Goal: Information Seeking & Learning: Learn about a topic

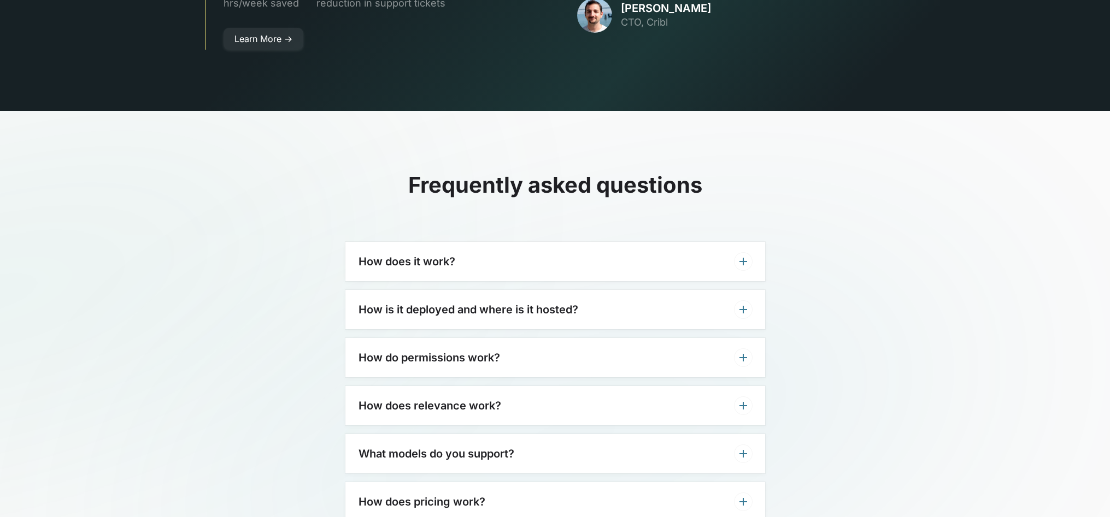
scroll to position [3279, 0]
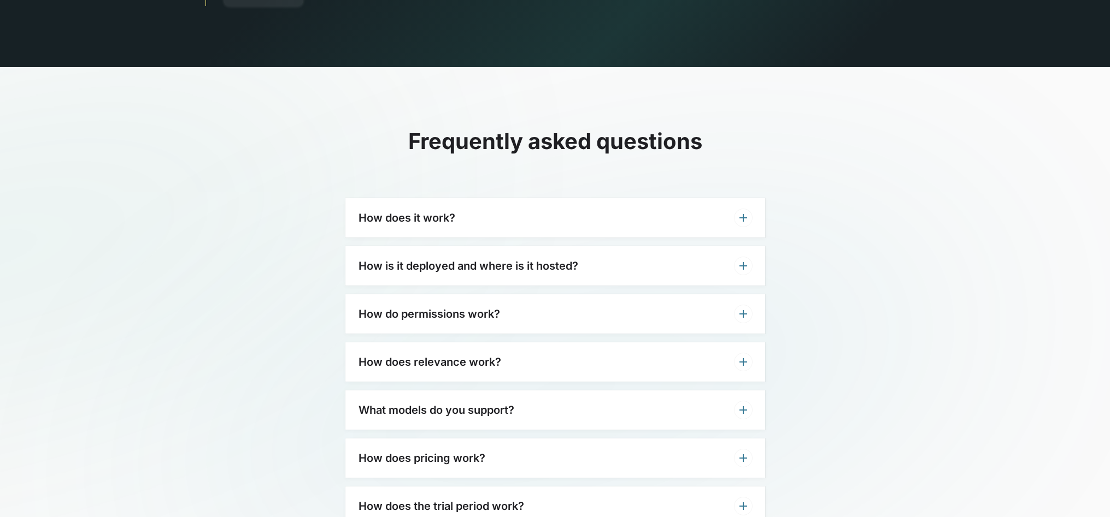
click at [518, 202] on div "How does it work?" at bounding box center [555, 217] width 420 height 39
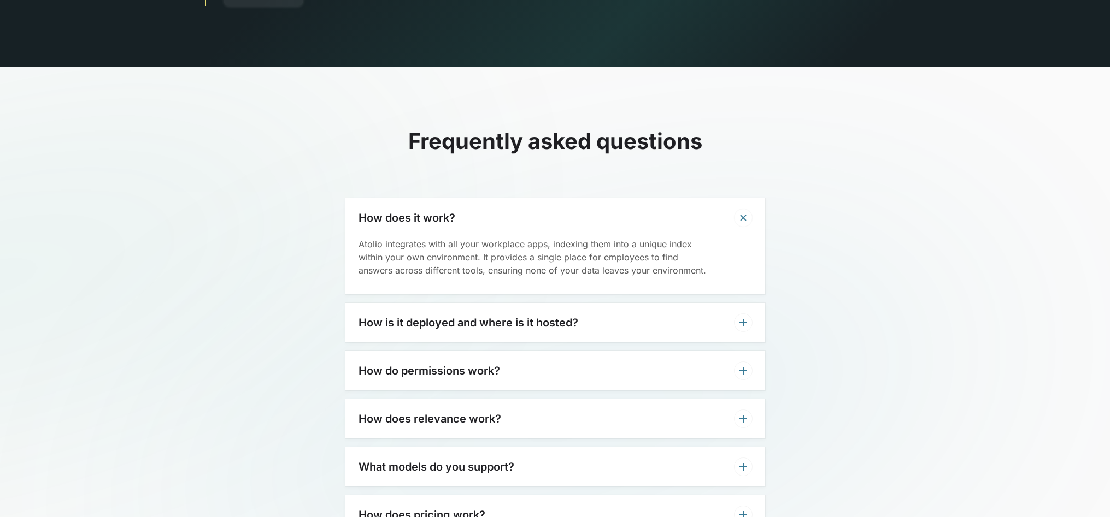
scroll to position [3322, 0]
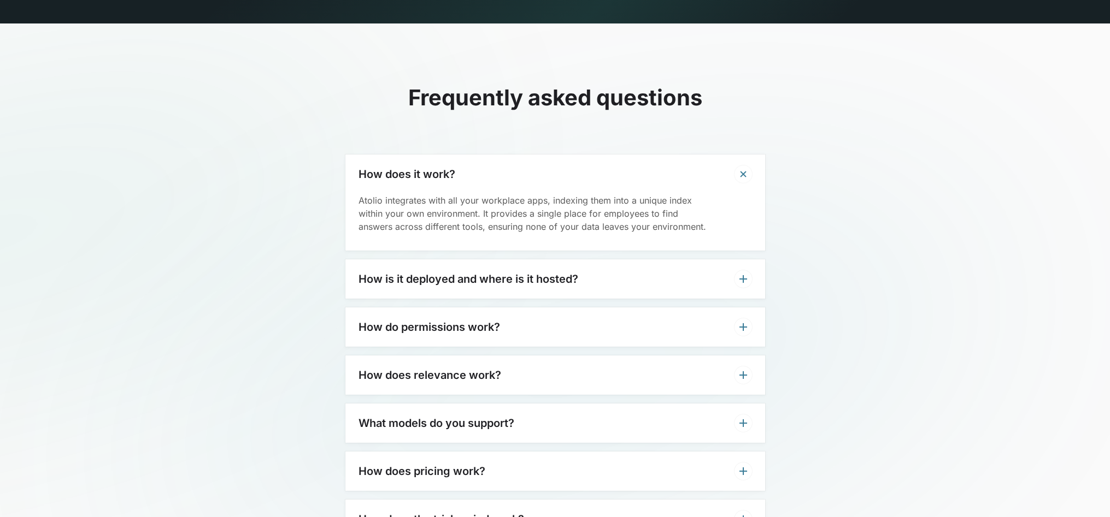
click at [516, 273] on h3 "How is it deployed and where is it hosted?" at bounding box center [468, 279] width 220 height 13
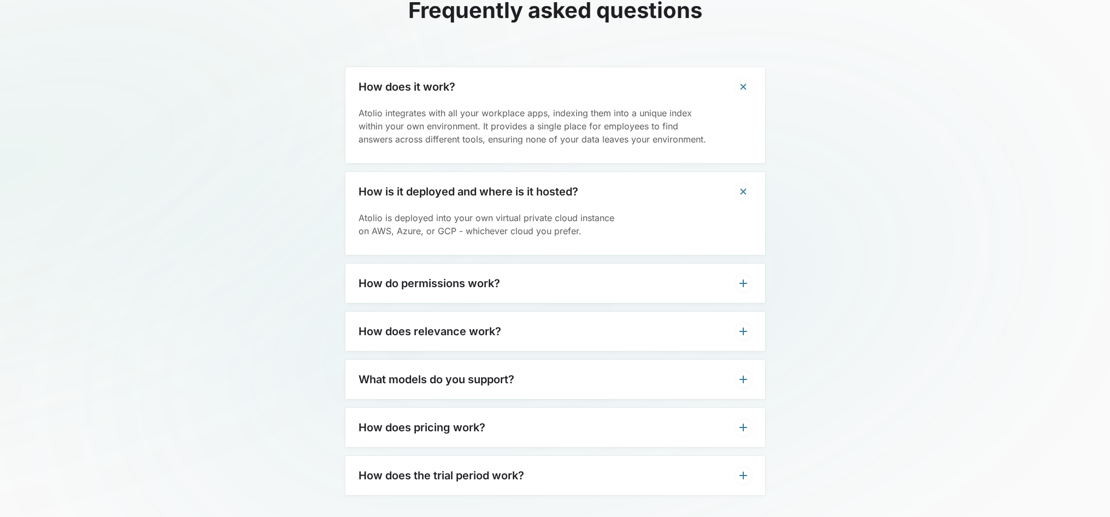
scroll to position [3453, 0]
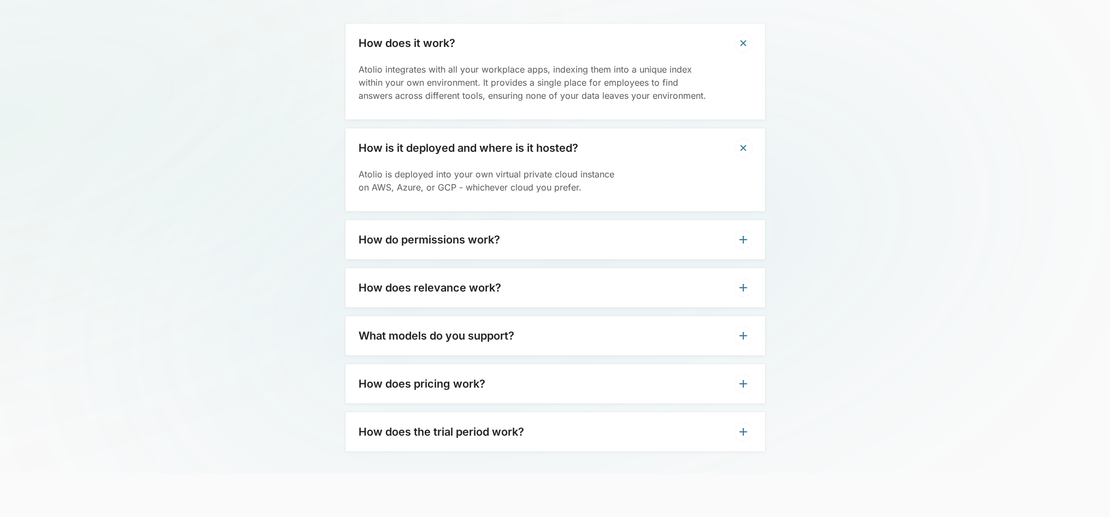
click at [513, 220] on div "How do permissions work?" at bounding box center [555, 239] width 420 height 39
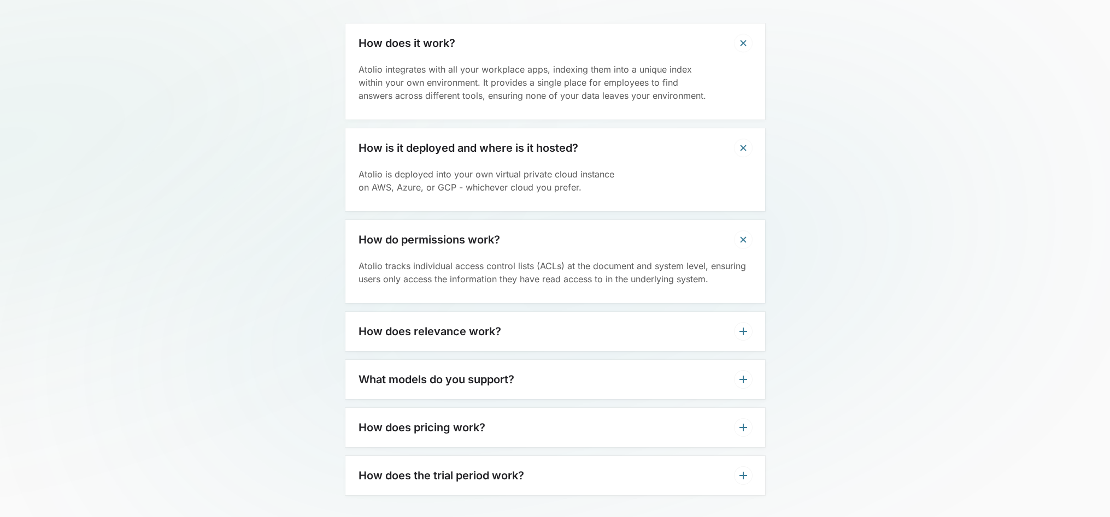
scroll to position [3497, 0]
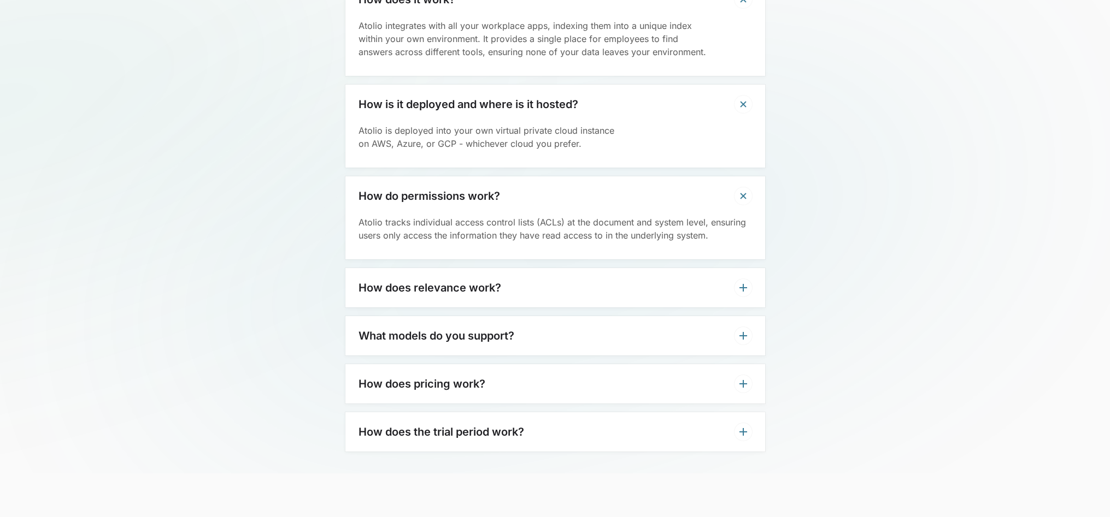
click at [503, 268] on div "How does relevance work?" at bounding box center [555, 287] width 420 height 39
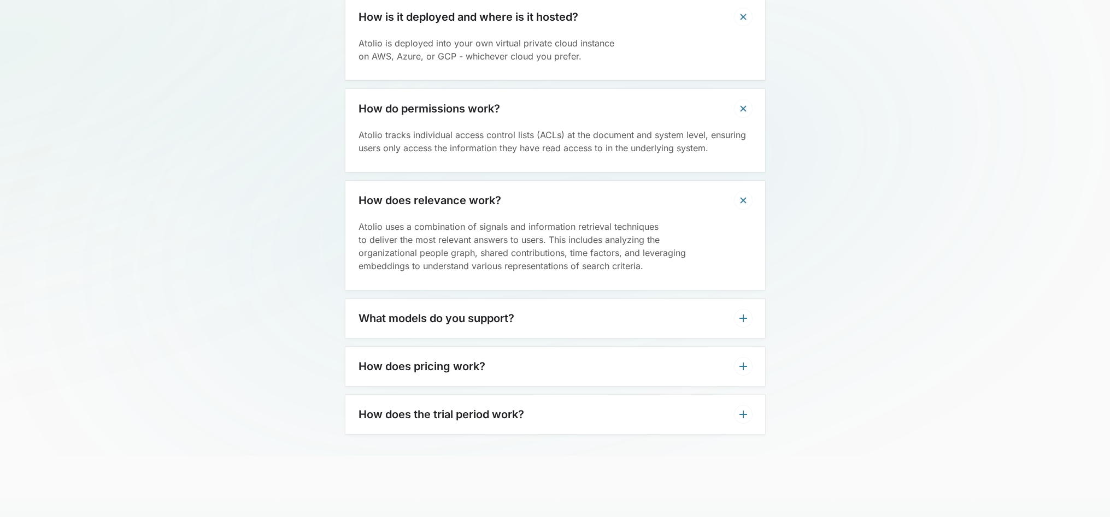
scroll to position [3628, 0]
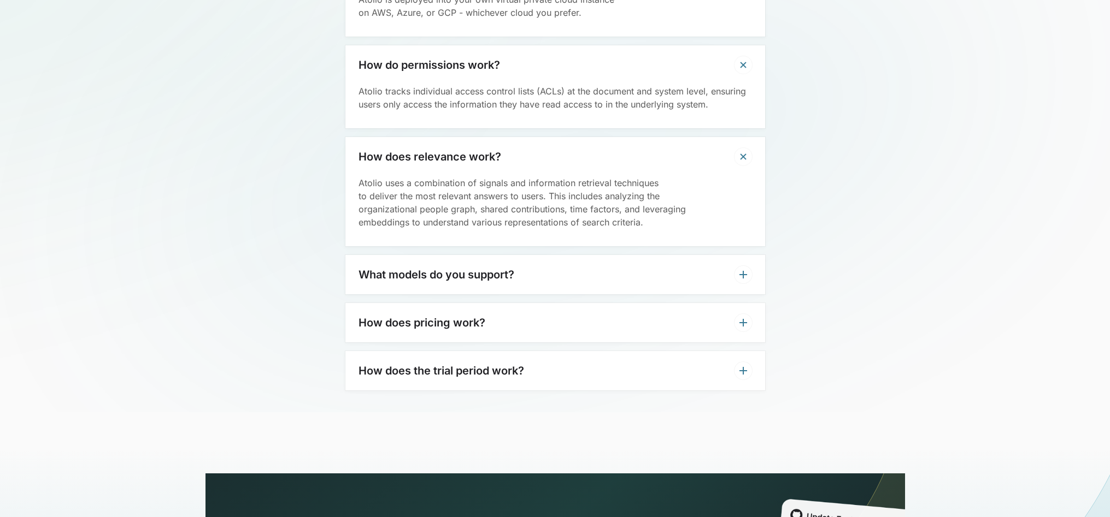
click at [506, 268] on h3 "What models do you support?" at bounding box center [436, 274] width 156 height 13
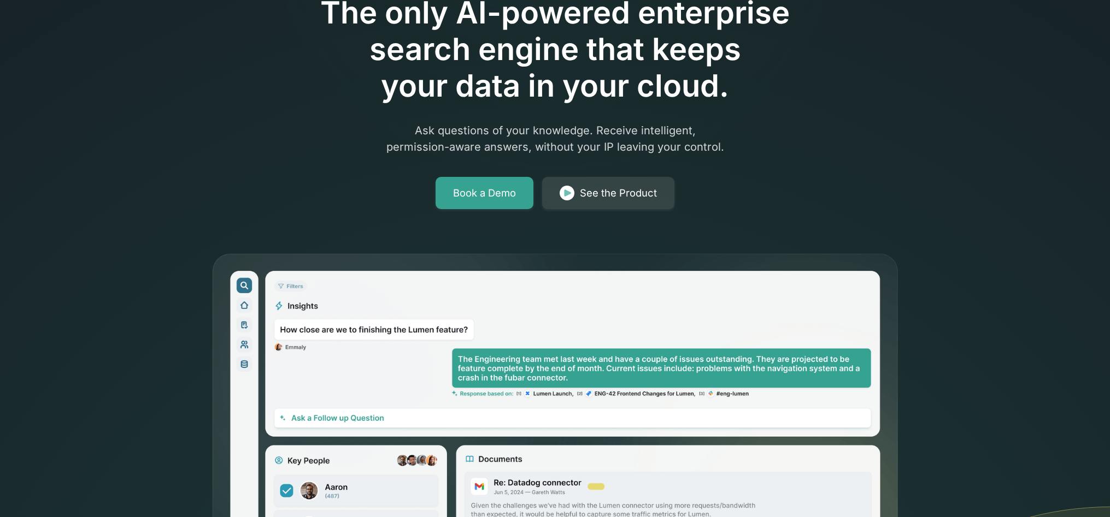
scroll to position [0, 0]
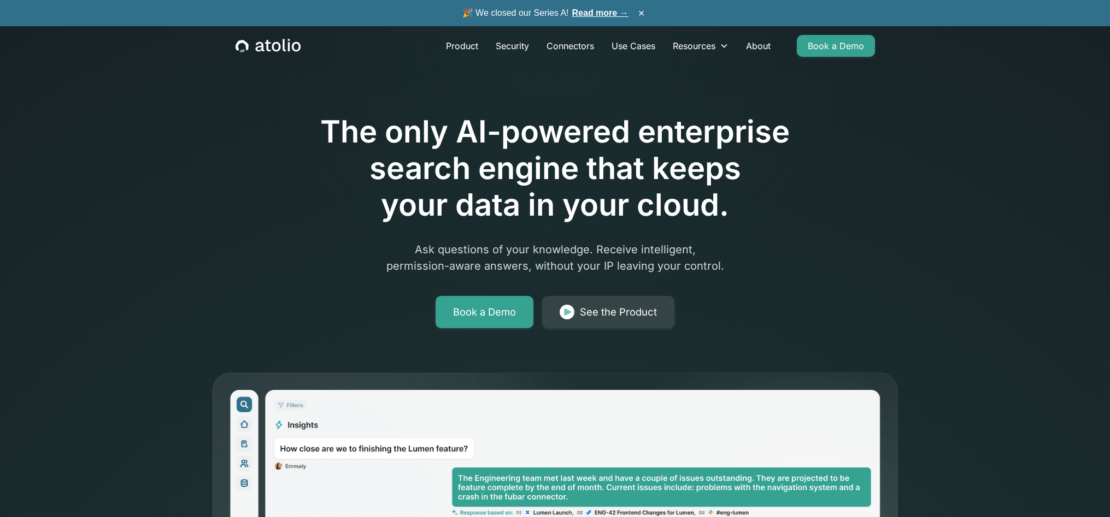
drag, startPoint x: 509, startPoint y: 229, endPoint x: 518, endPoint y: 99, distance: 129.8
click at [625, 46] on link "Use Cases" at bounding box center [633, 46] width 61 height 22
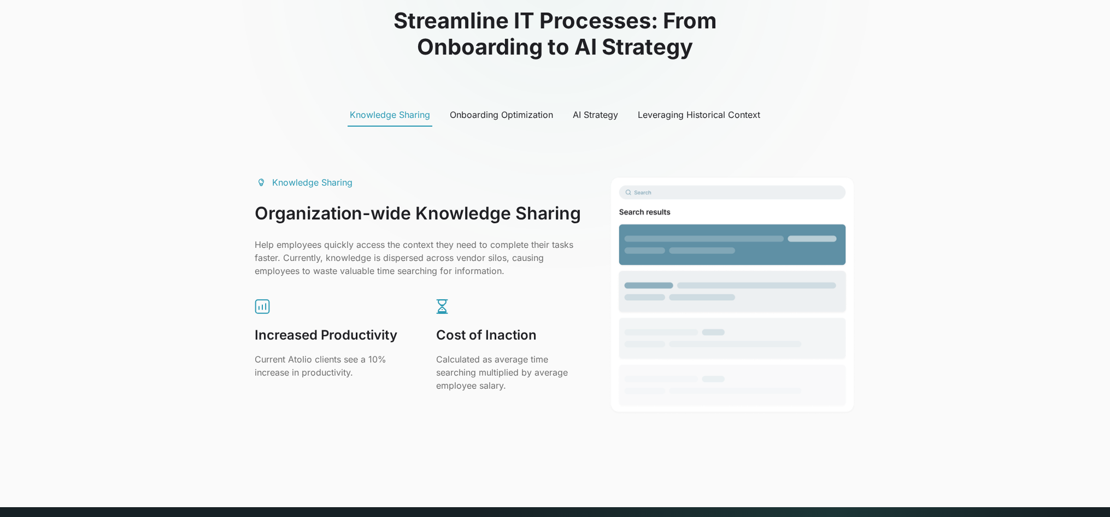
scroll to position [568, 0]
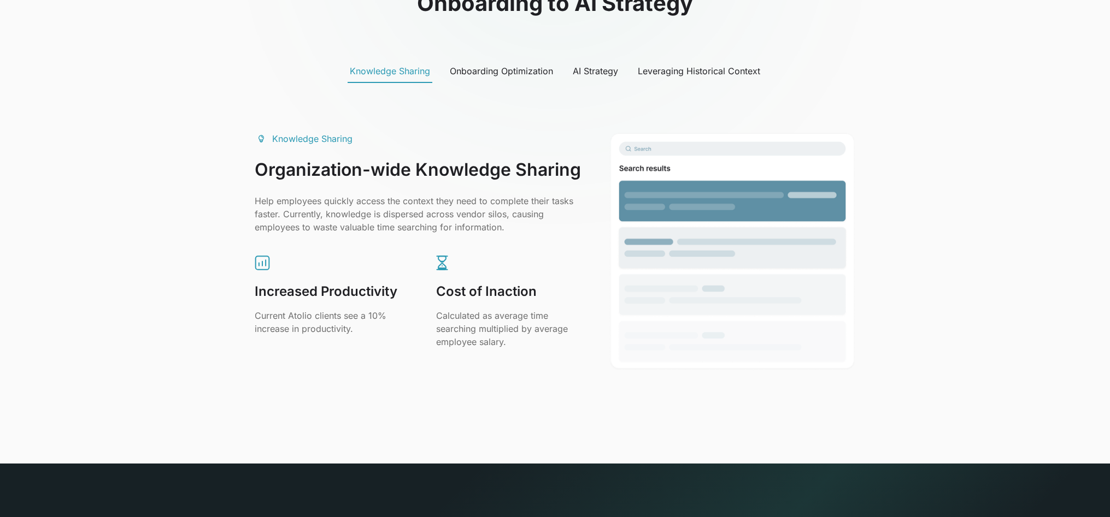
click at [502, 75] on div "Onboarding Optimization" at bounding box center [501, 70] width 103 height 13
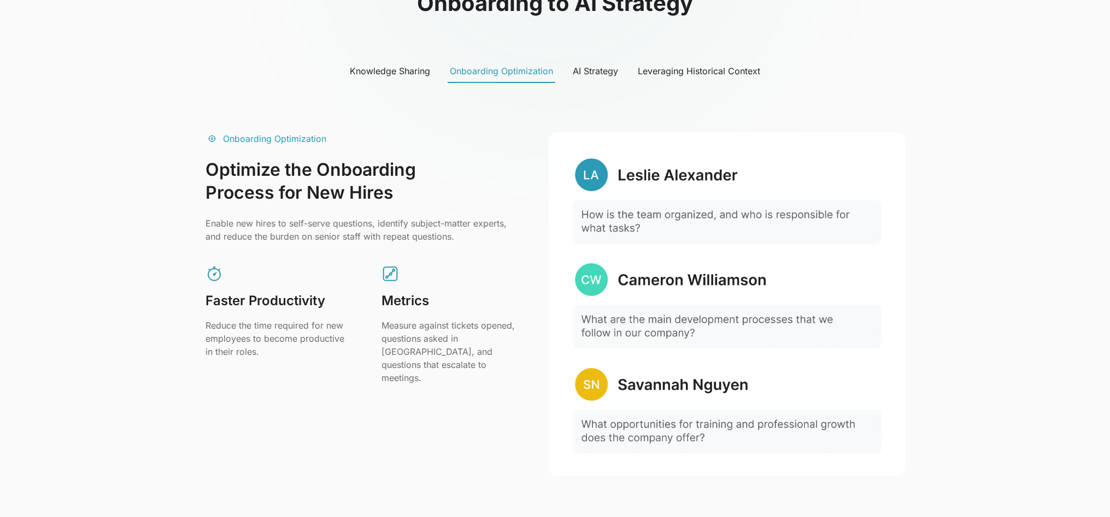
click at [587, 70] on div "AI Strategy" at bounding box center [595, 70] width 45 height 13
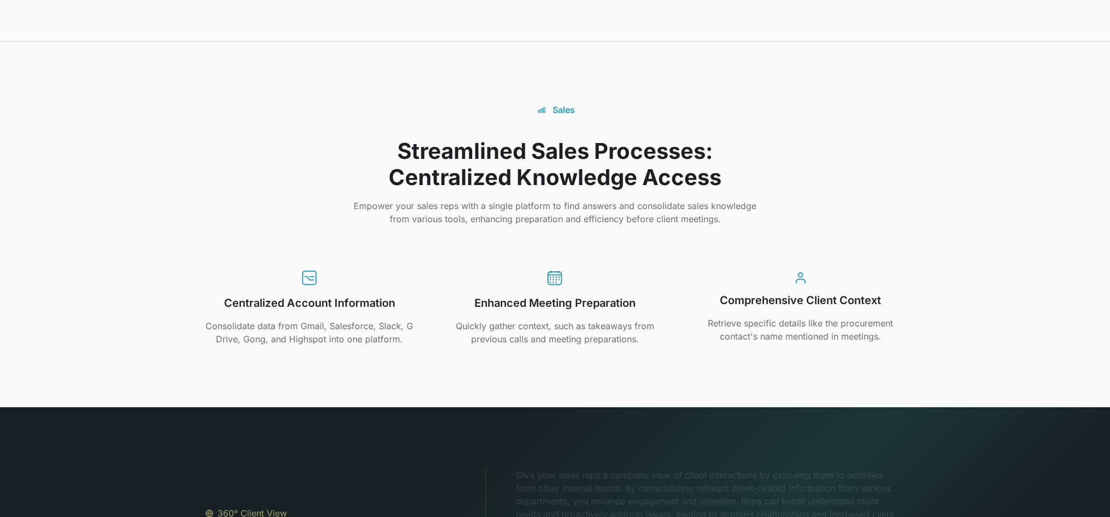
scroll to position [2448, 0]
